Goal: Task Accomplishment & Management: Manage account settings

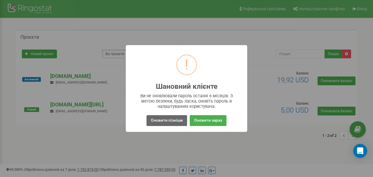
click at [171, 120] on button "Оновити пізніше" at bounding box center [167, 120] width 41 height 11
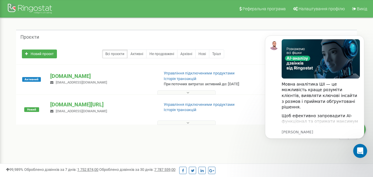
click at [230, 40] on div "Проєкти" at bounding box center [186, 37] width 341 height 14
click at [86, 144] on div "1 - 2 of 2" at bounding box center [186, 135] width 341 height 20
click at [198, 94] on button at bounding box center [187, 92] width 58 height 4
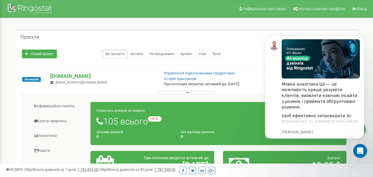
click at [198, 94] on button at bounding box center [187, 92] width 58 height 4
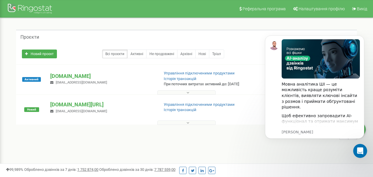
click at [182, 124] on button at bounding box center [187, 122] width 58 height 4
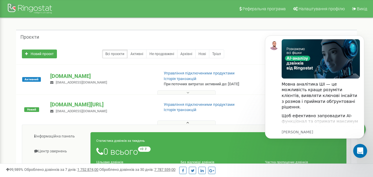
click at [182, 124] on button at bounding box center [187, 122] width 58 height 4
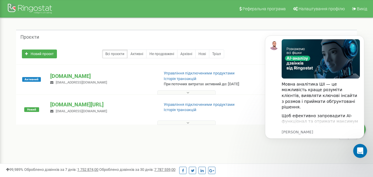
click at [180, 94] on button at bounding box center [187, 92] width 58 height 4
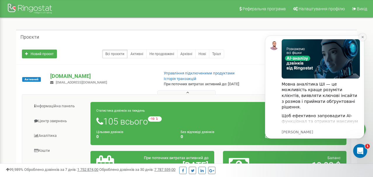
click at [364, 38] on icon "Dismiss notification" at bounding box center [362, 36] width 3 height 3
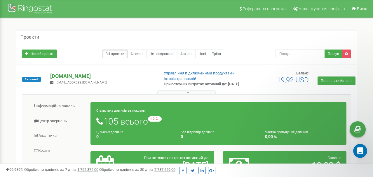
click at [63, 78] on p "[DOMAIN_NAME]" at bounding box center [102, 76] width 104 height 8
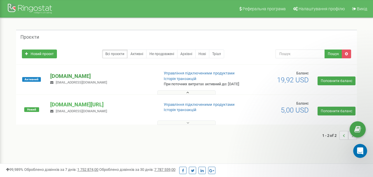
click at [92, 80] on p "[DOMAIN_NAME]" at bounding box center [102, 76] width 104 height 8
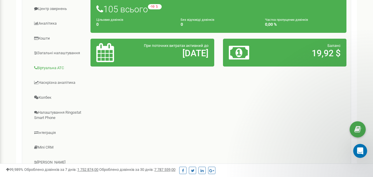
scroll to position [107, 0]
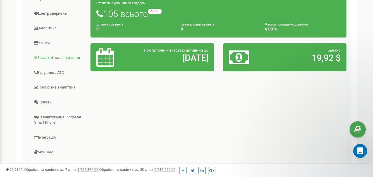
click at [55, 61] on link "Загальні налаштування" at bounding box center [59, 58] width 64 height 14
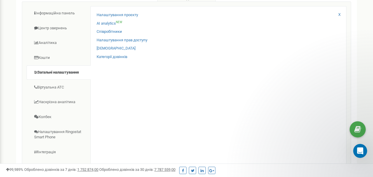
scroll to position [74, 0]
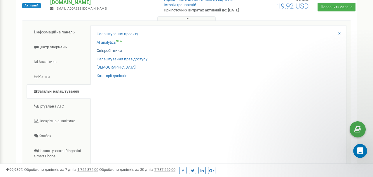
click at [107, 53] on link "Співробітники" at bounding box center [109, 51] width 25 height 6
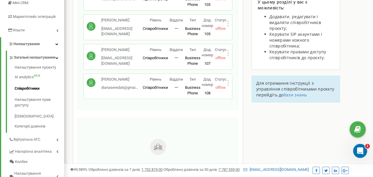
scroll to position [86, 0]
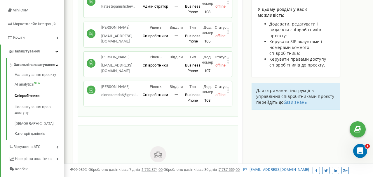
click at [134, 84] on p "[PERSON_NAME]" at bounding box center [119, 87] width 37 height 6
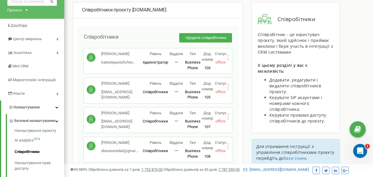
scroll to position [30, 0]
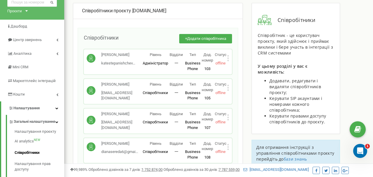
click at [229, 146] on icon at bounding box center [228, 146] width 1 height 1
click at [245, 70] on div "Співробітники проєкту [DOMAIN_NAME] Співробітники + Додати співробітника [PERSO…" at bounding box center [219, 158] width 300 height 310
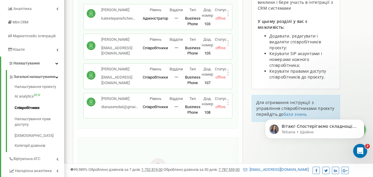
scroll to position [0, 0]
